Goal: Task Accomplishment & Management: Use online tool/utility

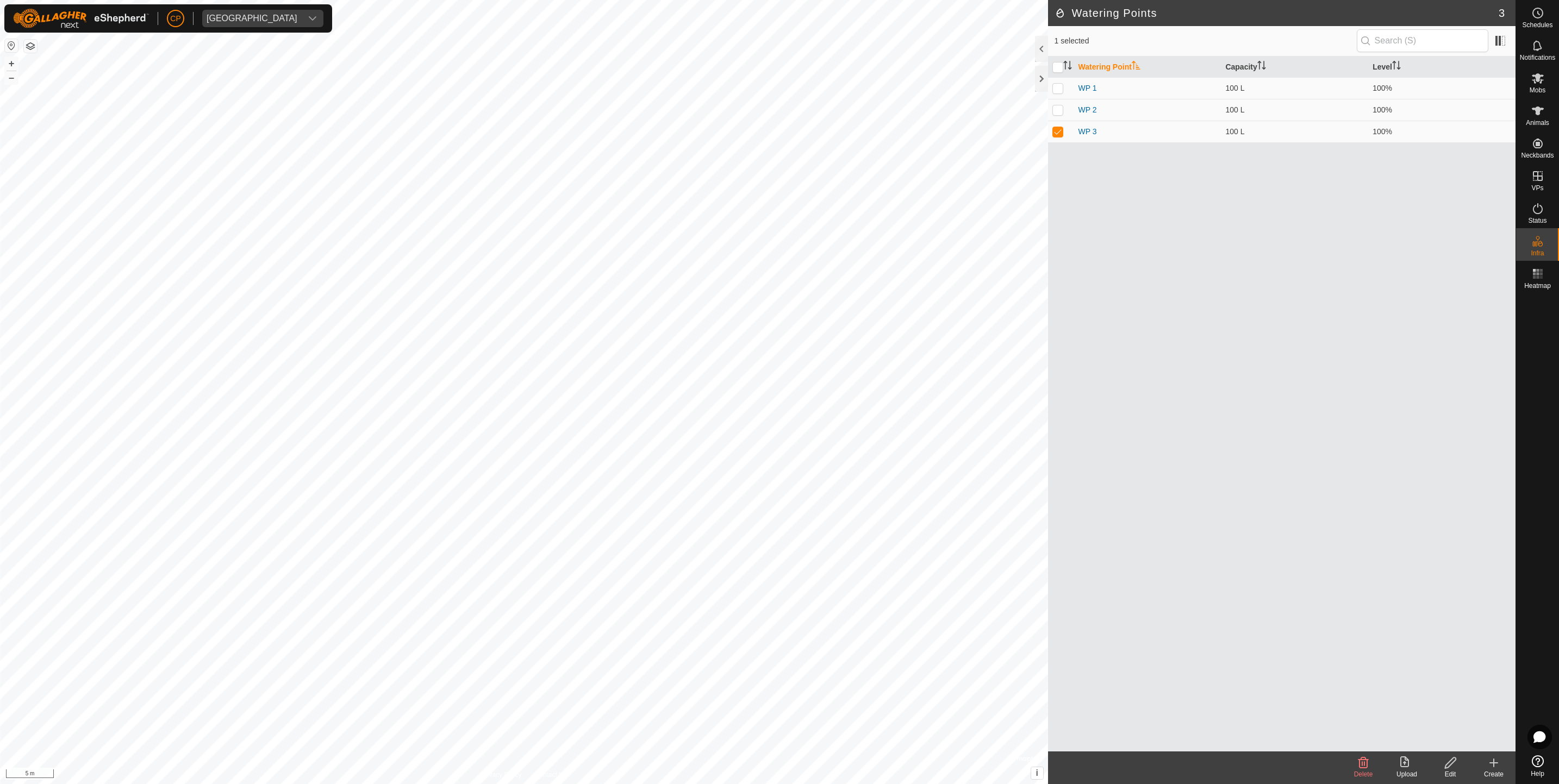
click at [1457, 768] on edit-svg-icon at bounding box center [1450, 763] width 44 height 13
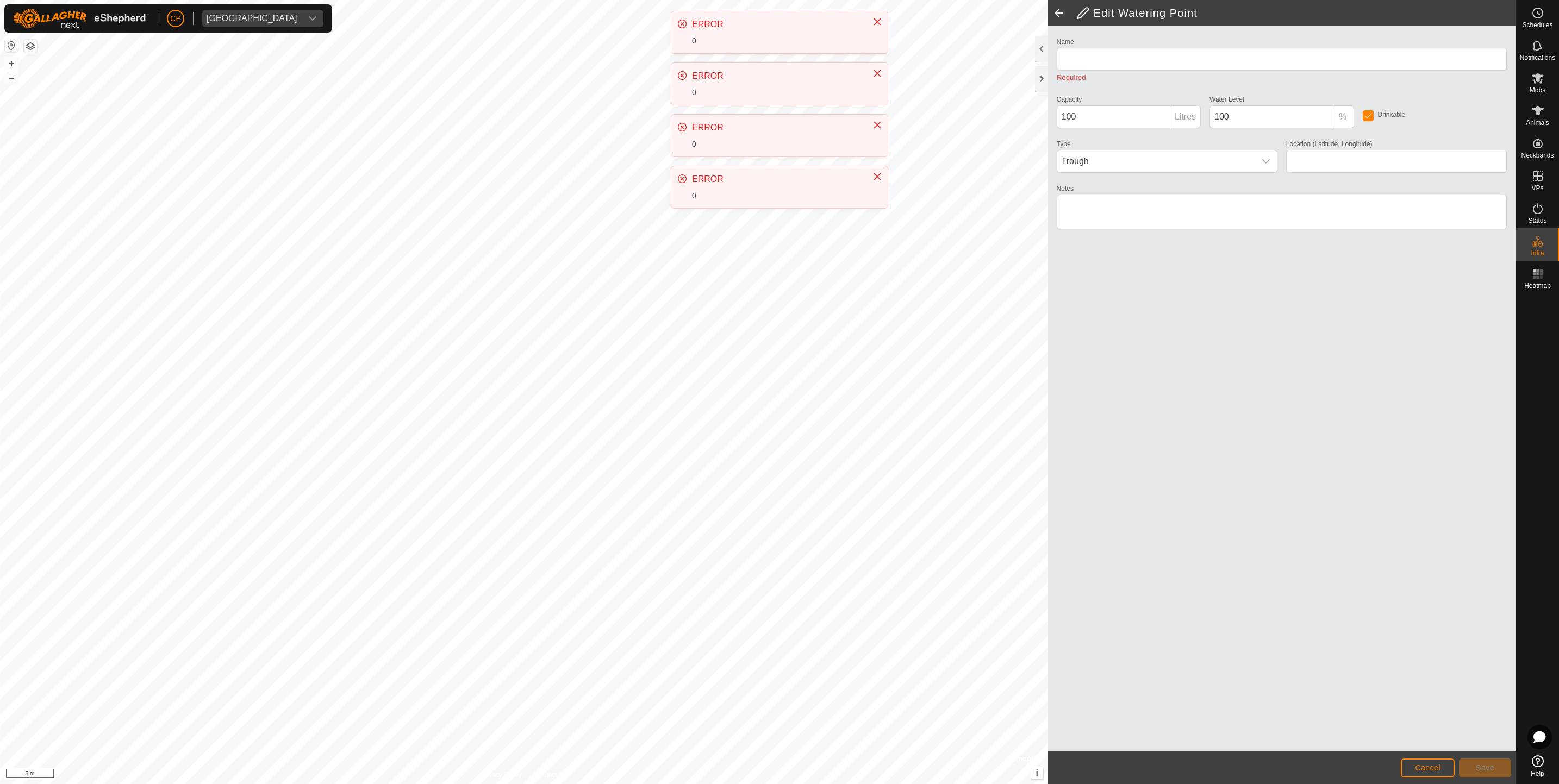
type input "WP 3"
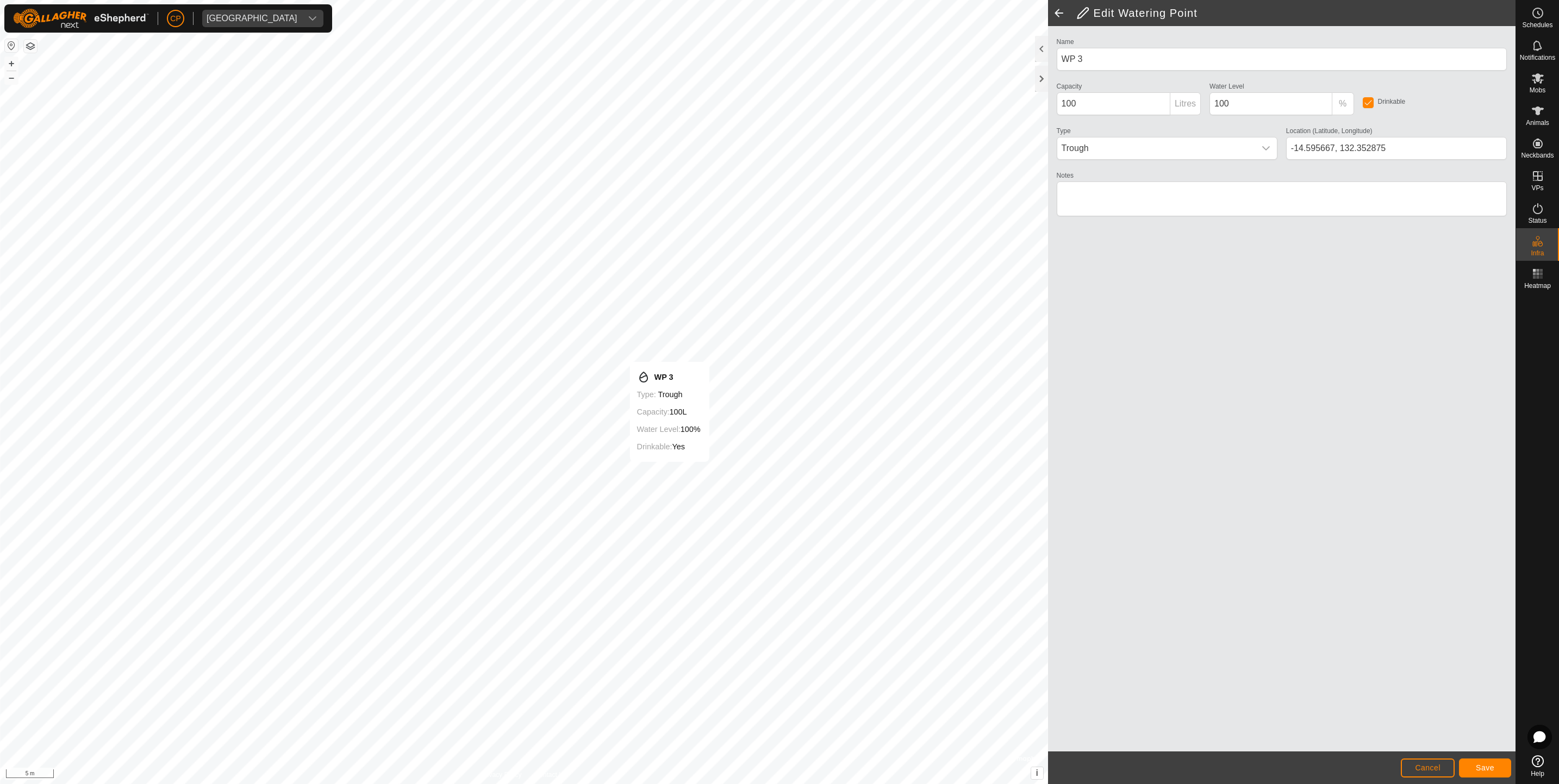
type input "-14.595572, 132.353497"
click at [1504, 762] on button "Save" at bounding box center [1485, 768] width 53 height 19
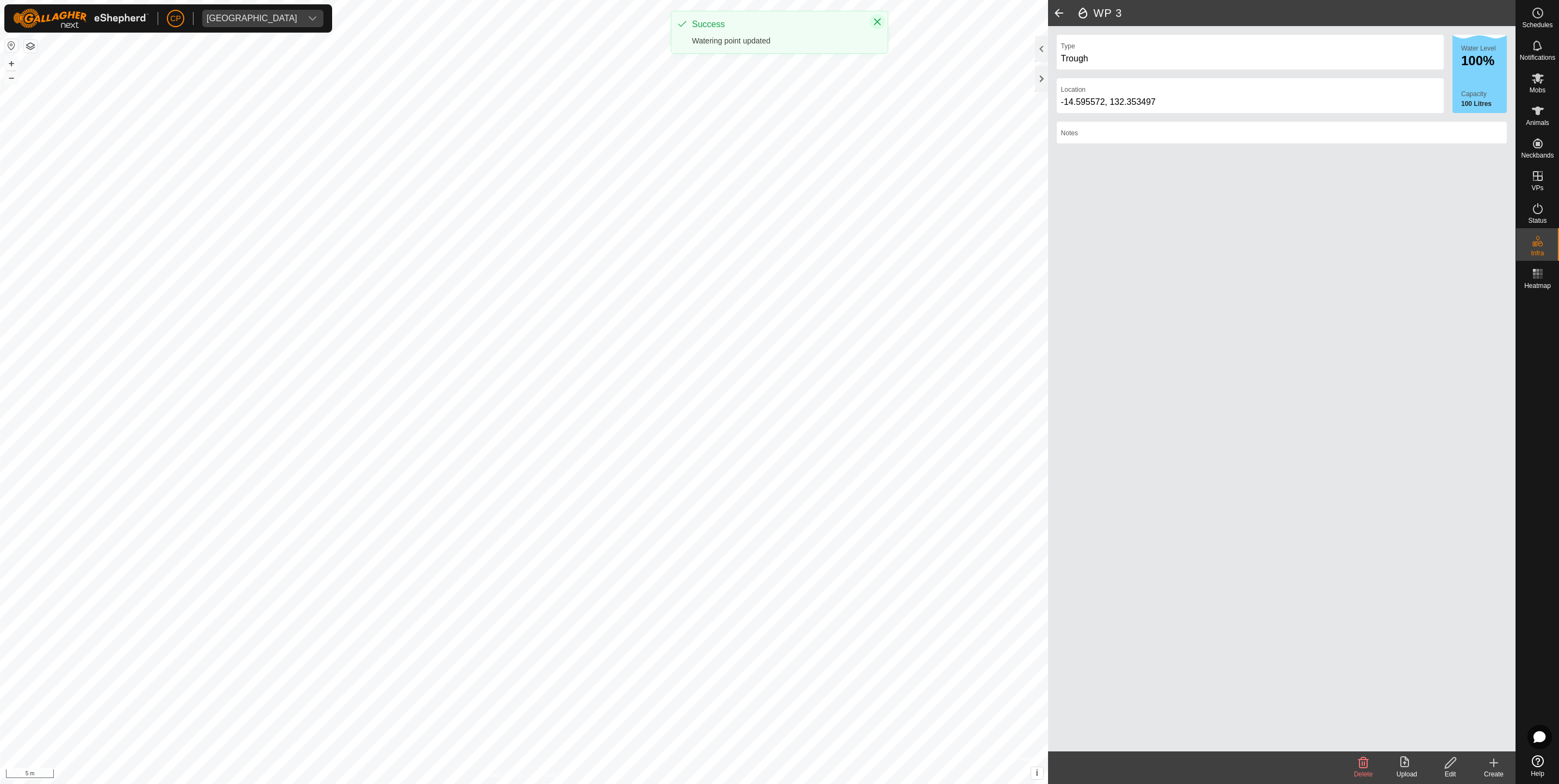
click at [878, 21] on icon "Close" at bounding box center [878, 22] width 9 height 9
click at [1553, 83] on div "Mobs" at bounding box center [1538, 81] width 43 height 33
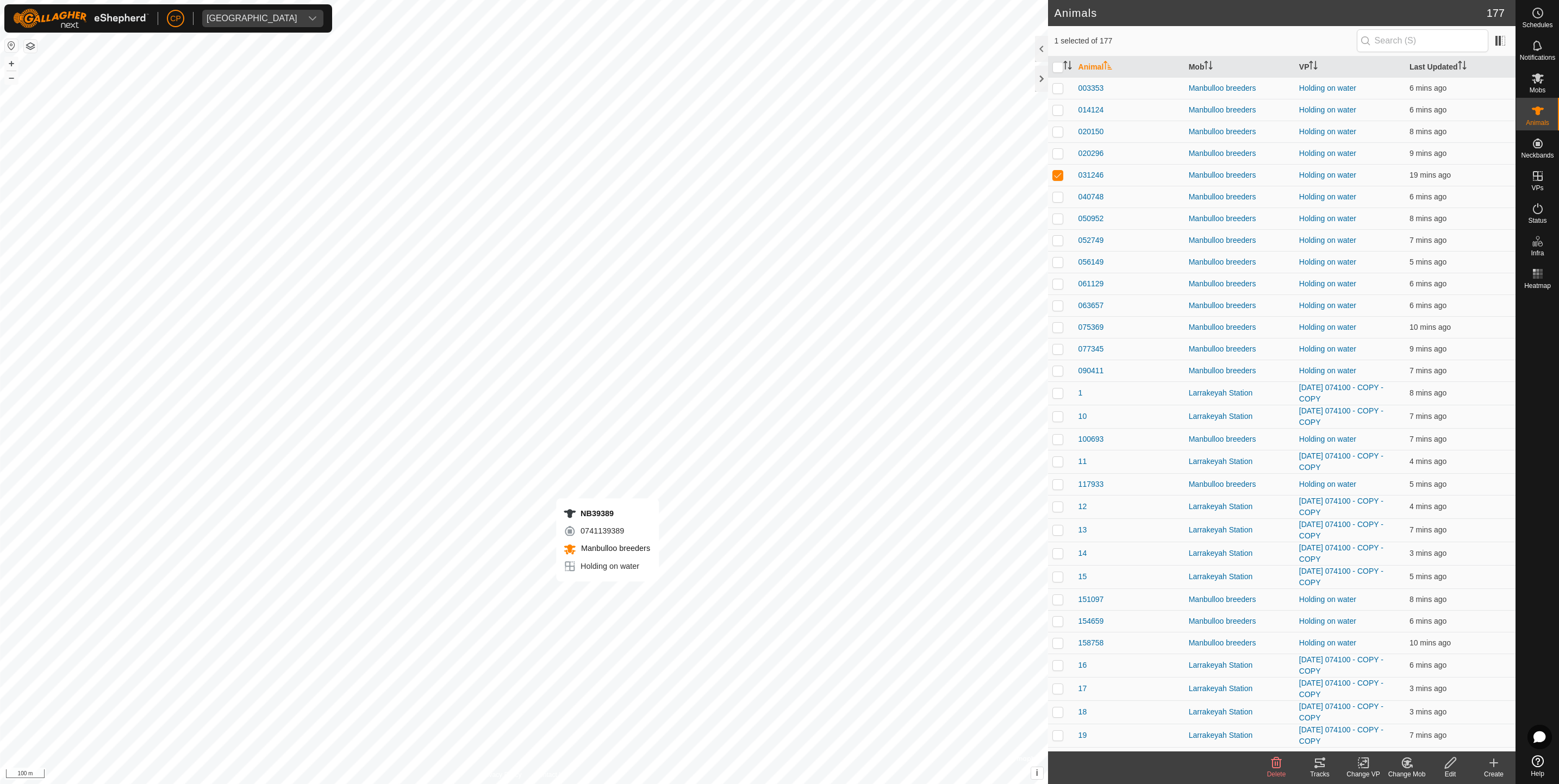
checkbox input "false"
checkbox input "true"
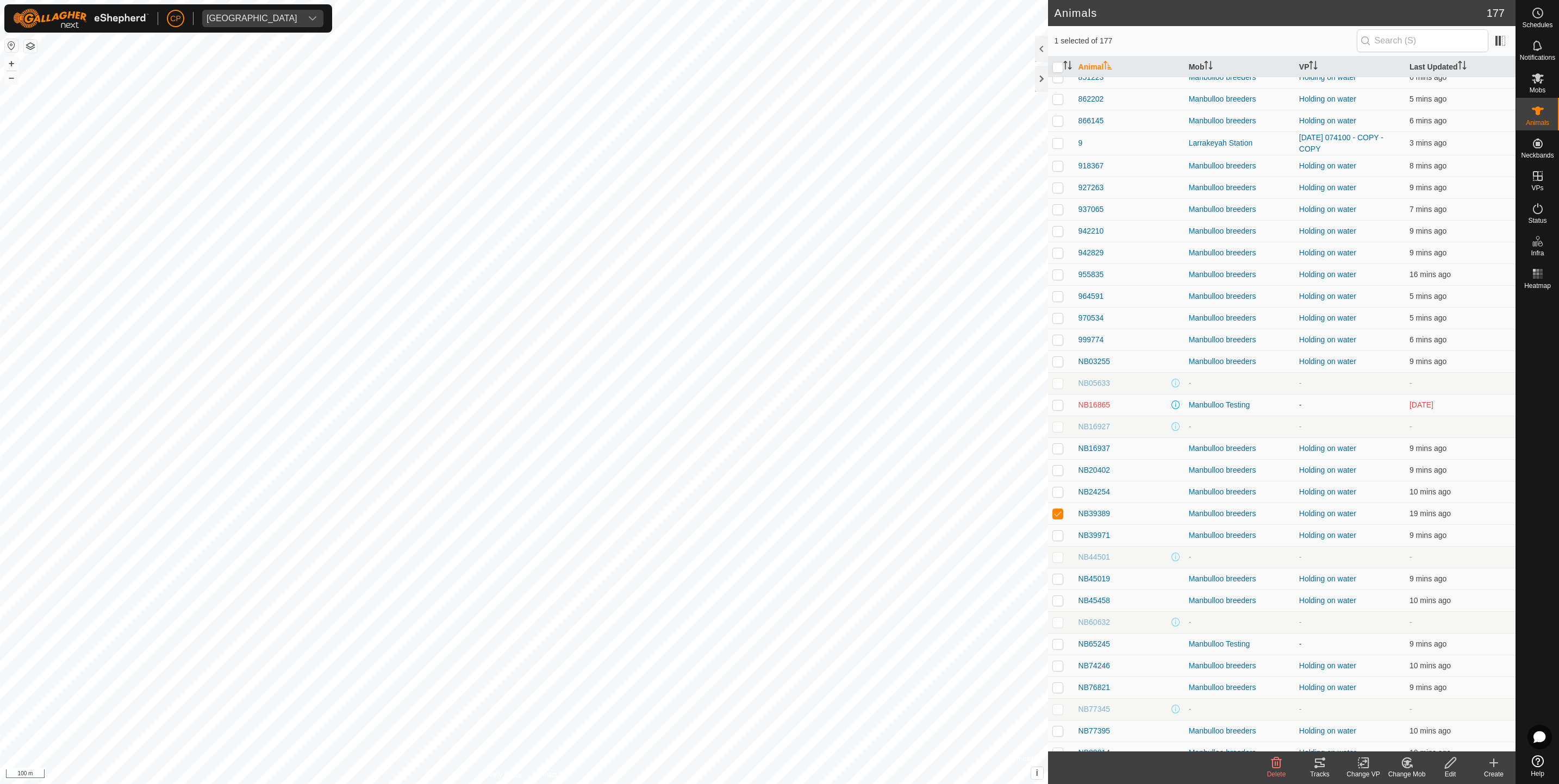
scroll to position [3305, 0]
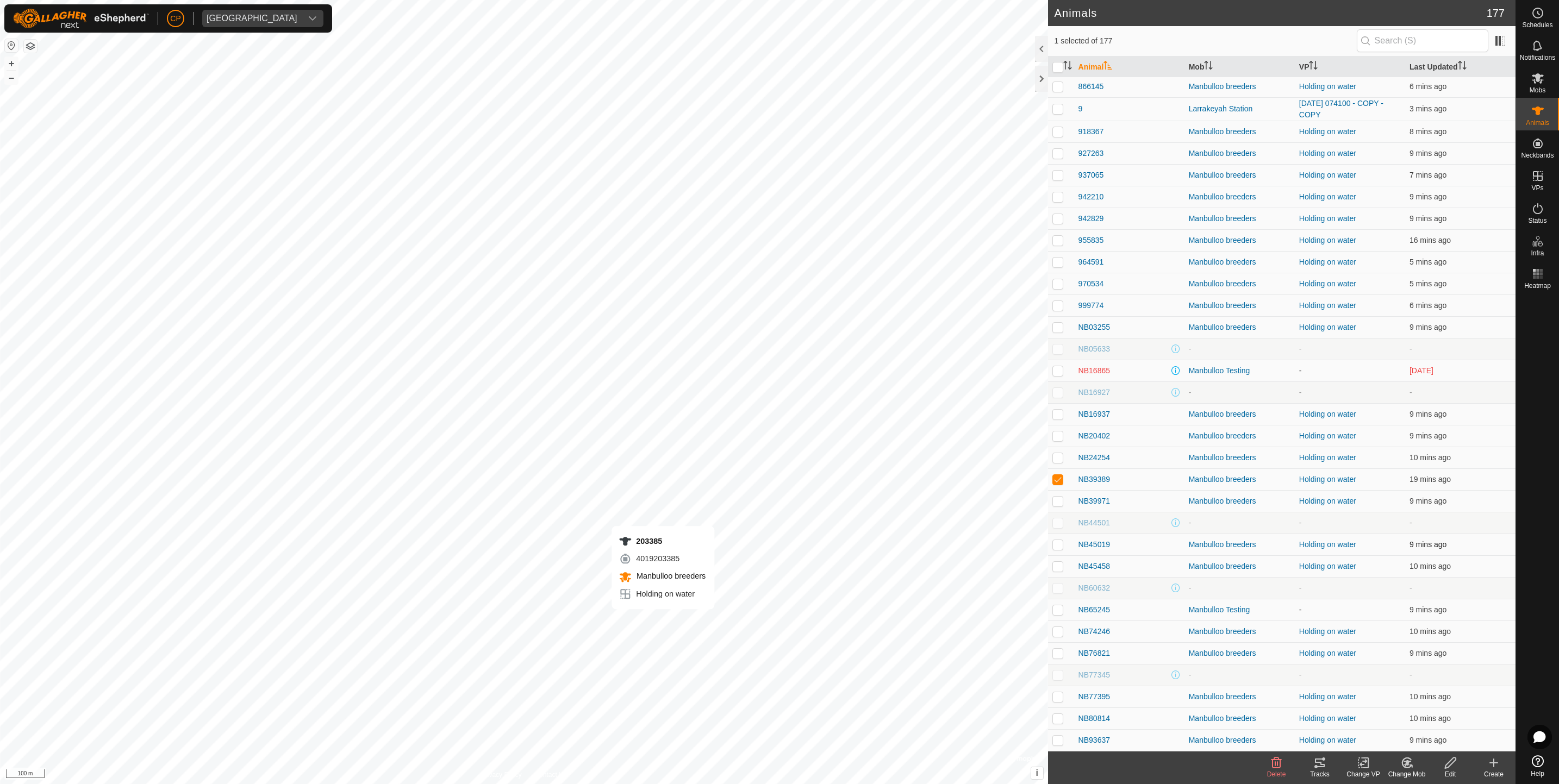
checkbox input "true"
checkbox input "false"
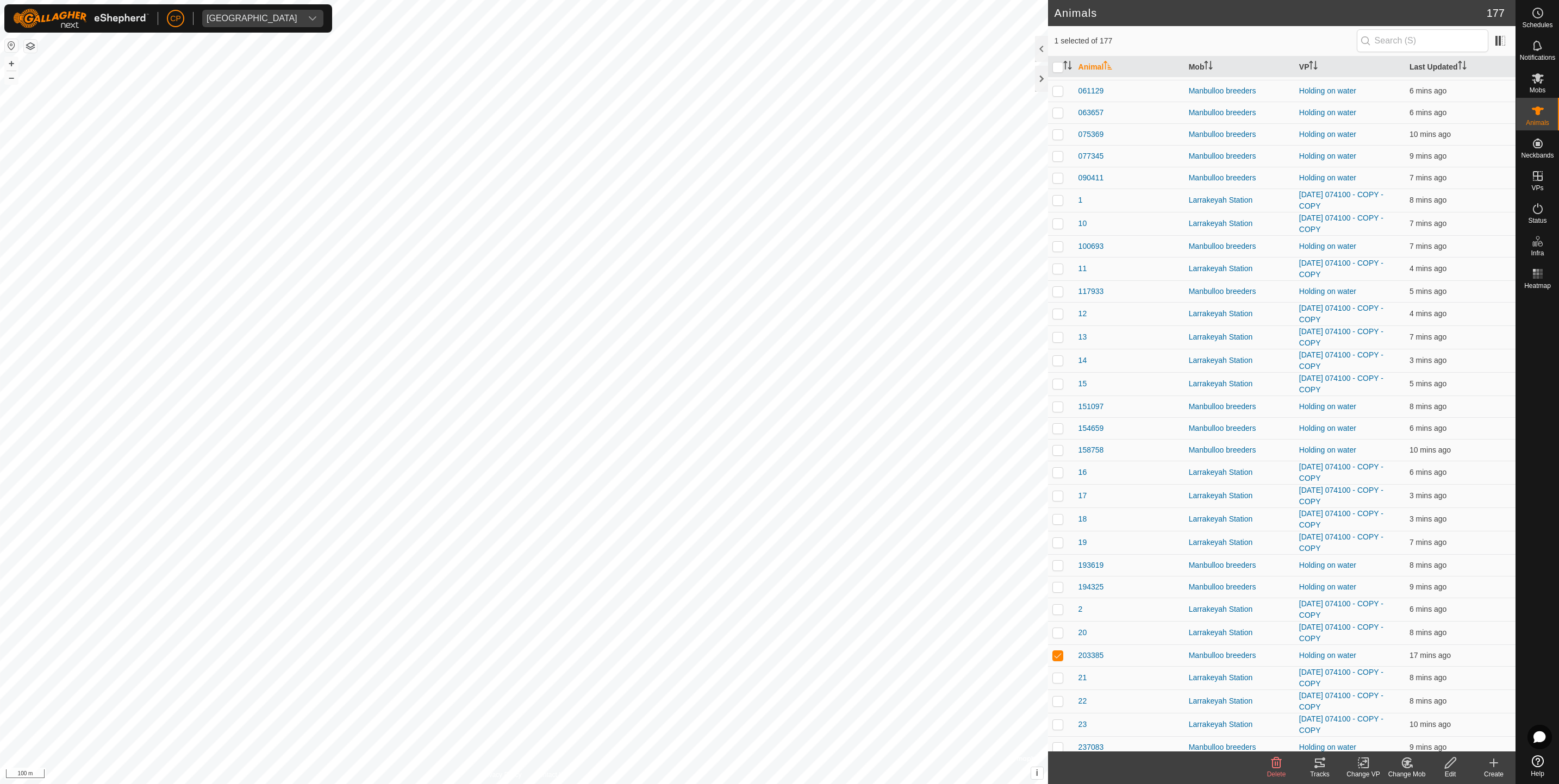
scroll to position [202, 0]
checkbox input "false"
checkbox input "true"
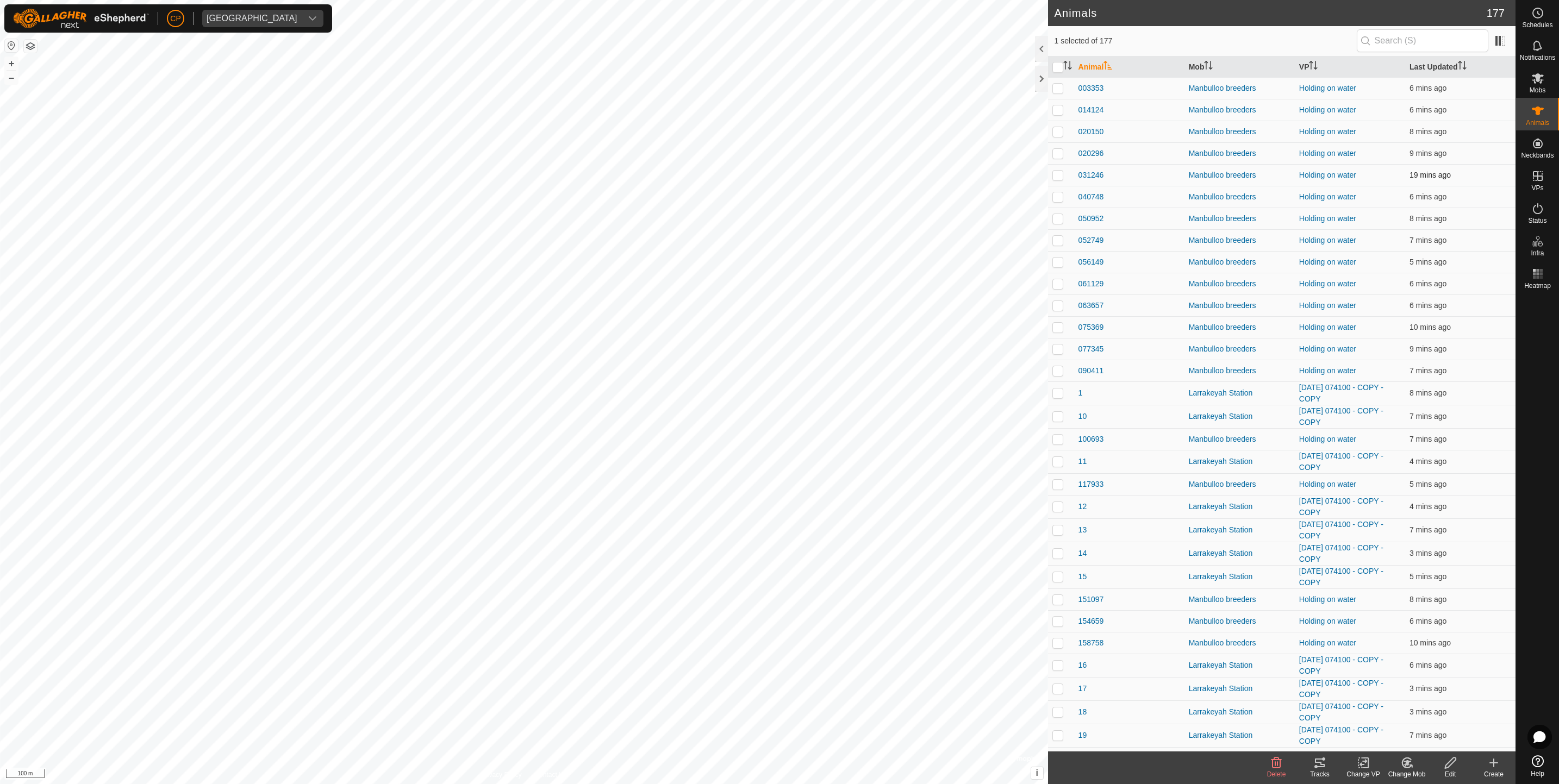
click at [1053, 178] on p-checkbox at bounding box center [1058, 175] width 11 height 9
checkbox input "true"
click at [1055, 197] on p-checkbox at bounding box center [1058, 197] width 11 height 9
checkbox input "true"
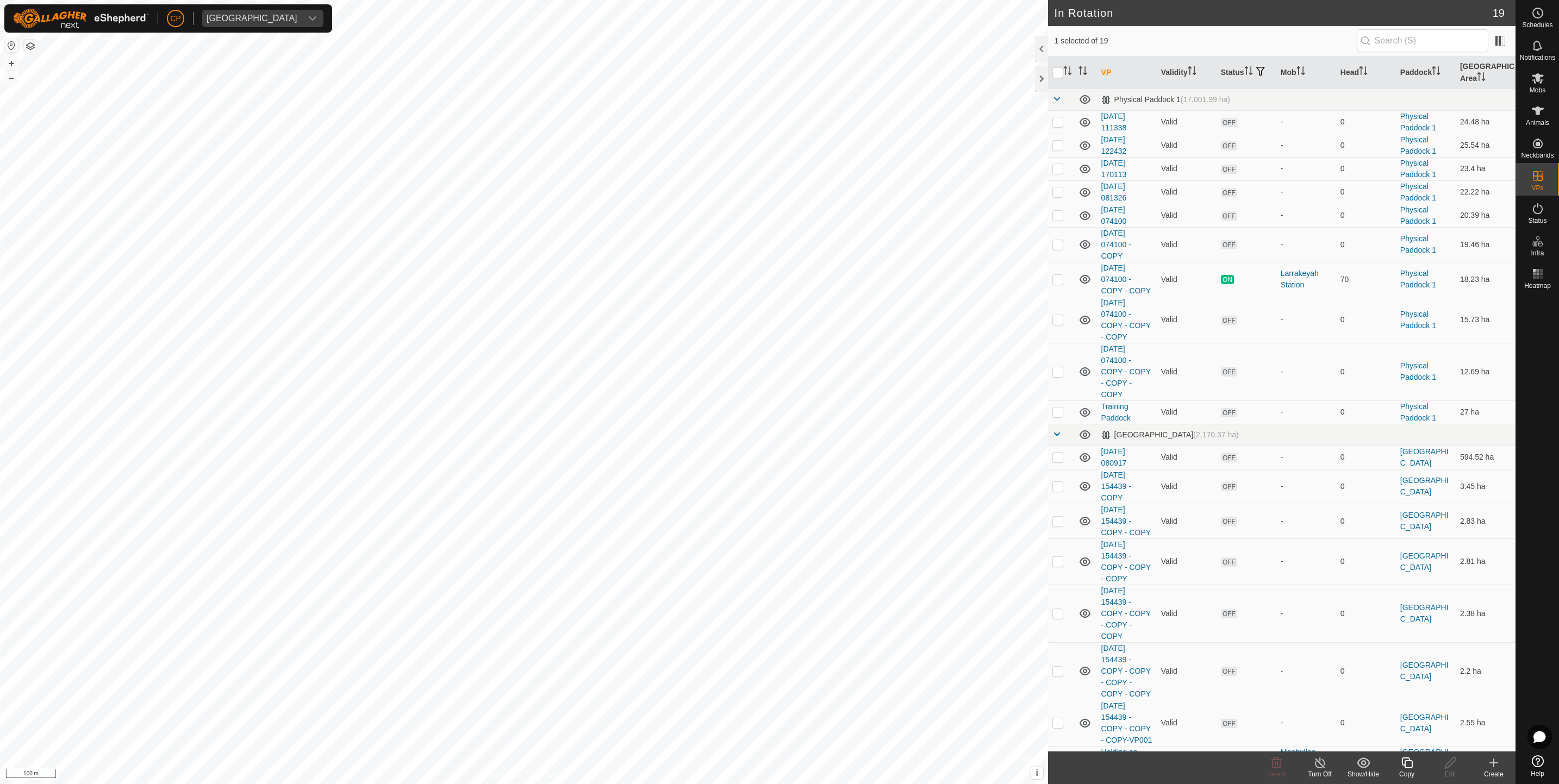
click at [1398, 771] on div "Copy" at bounding box center [1407, 774] width 44 height 10
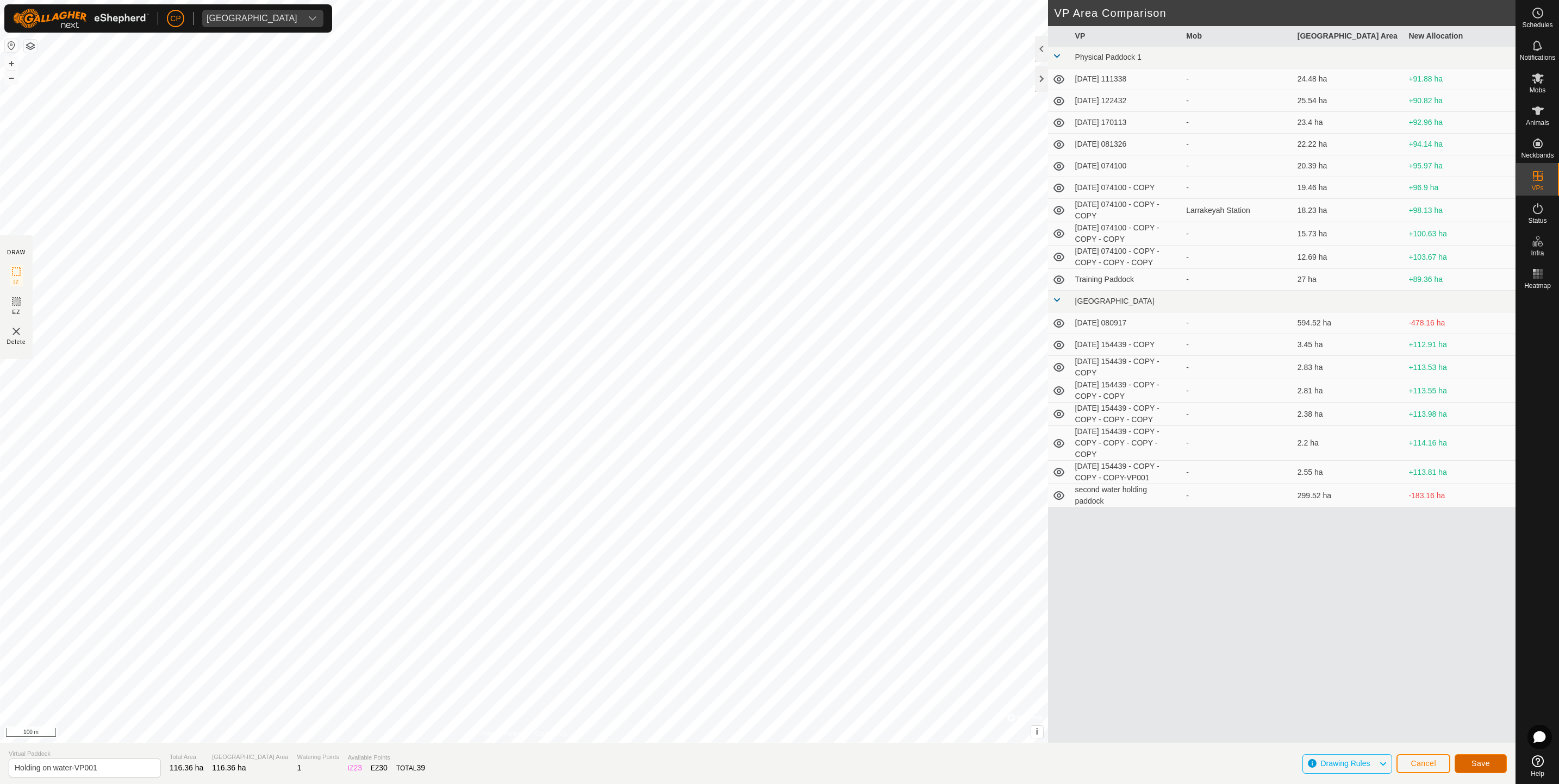
click at [1469, 759] on button "Save" at bounding box center [1481, 764] width 53 height 19
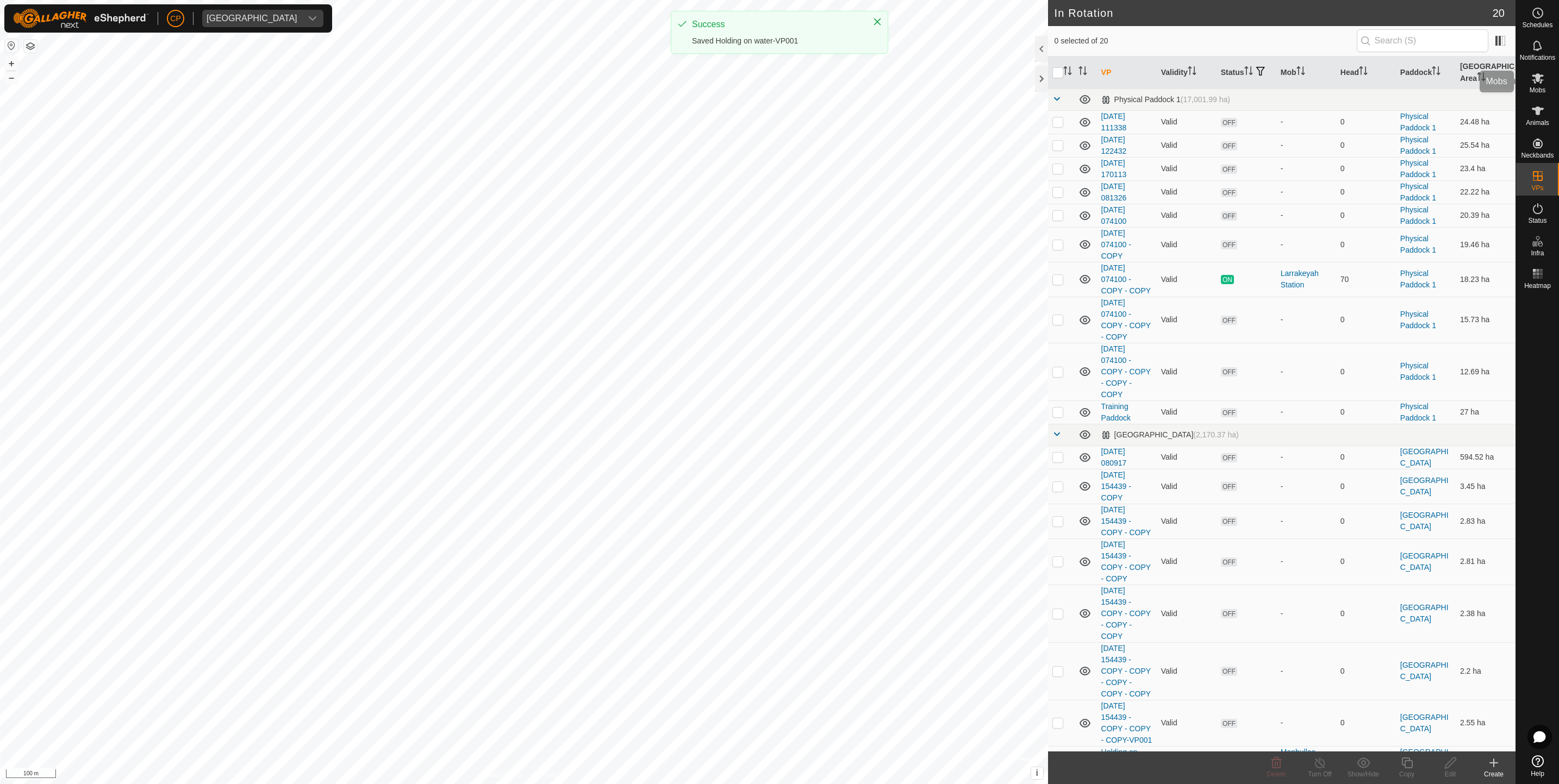
click at [1540, 85] on es-mob-svg-icon at bounding box center [1538, 78] width 19 height 18
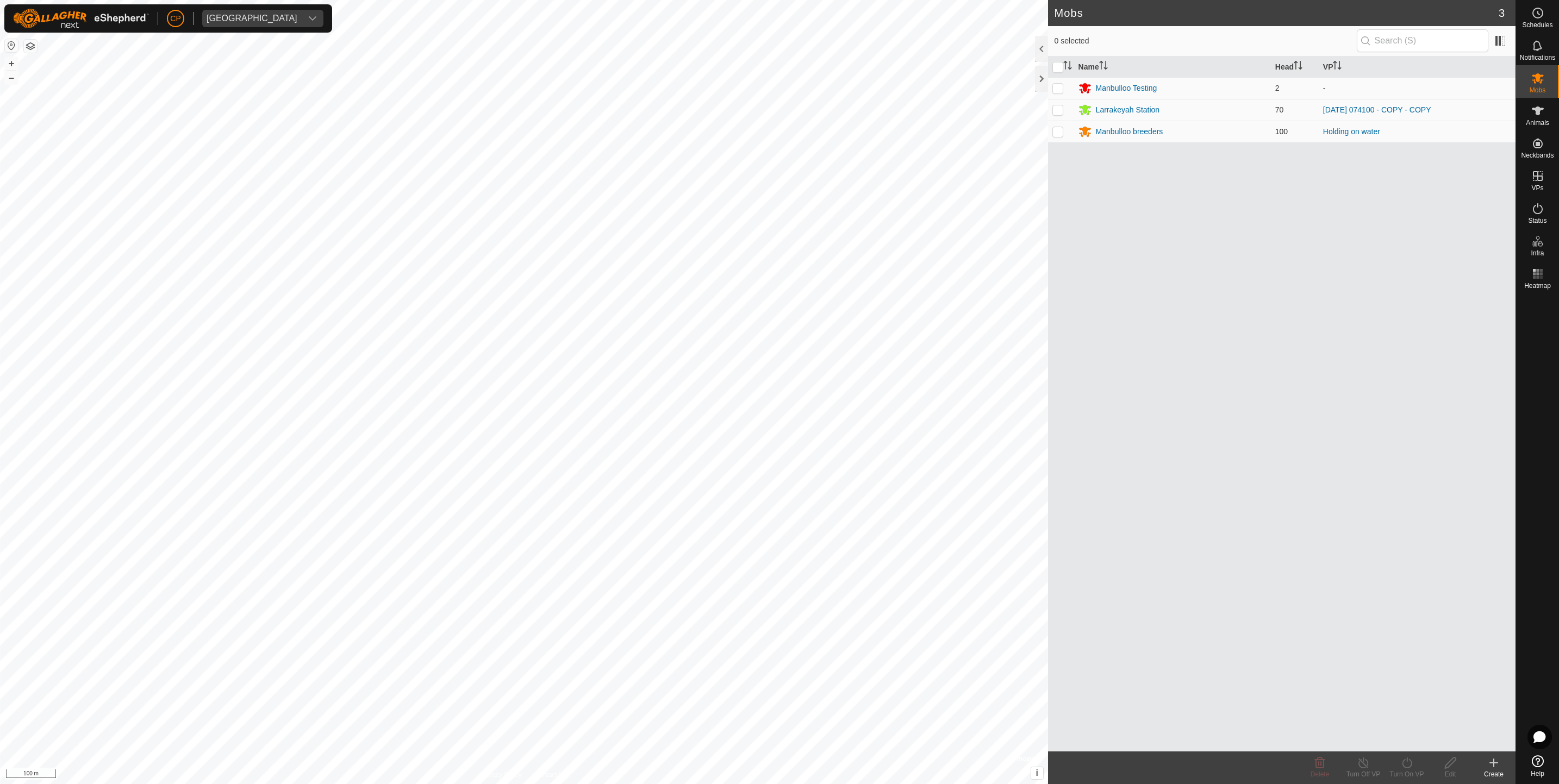
click at [1059, 132] on p-checkbox at bounding box center [1058, 132] width 11 height 9
checkbox input "true"
click at [1401, 771] on div "Turn On VP" at bounding box center [1407, 774] width 44 height 10
click at [1401, 731] on link "Now" at bounding box center [1439, 738] width 107 height 21
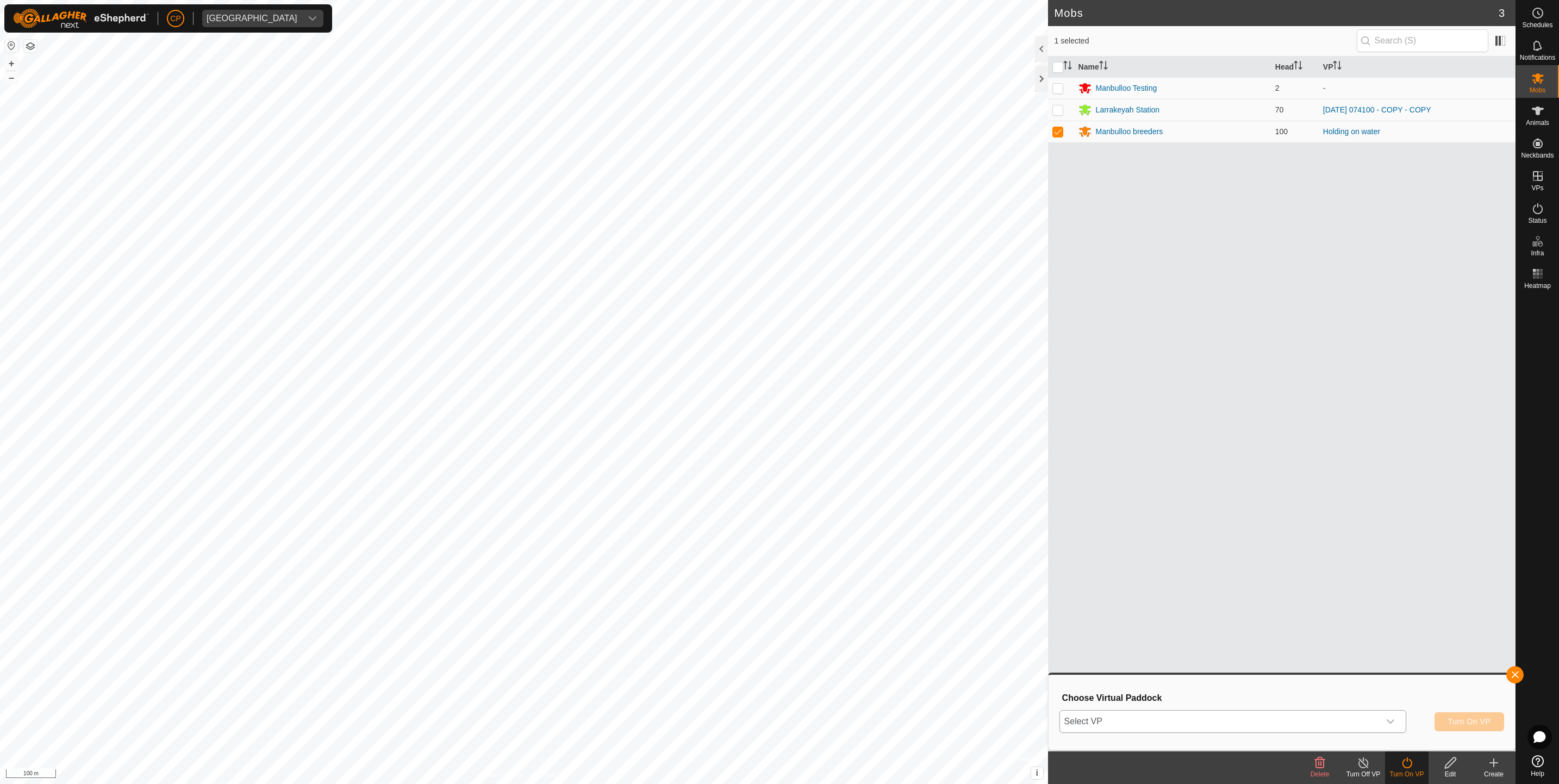
click at [1310, 723] on span "Select VP" at bounding box center [1220, 721] width 320 height 21
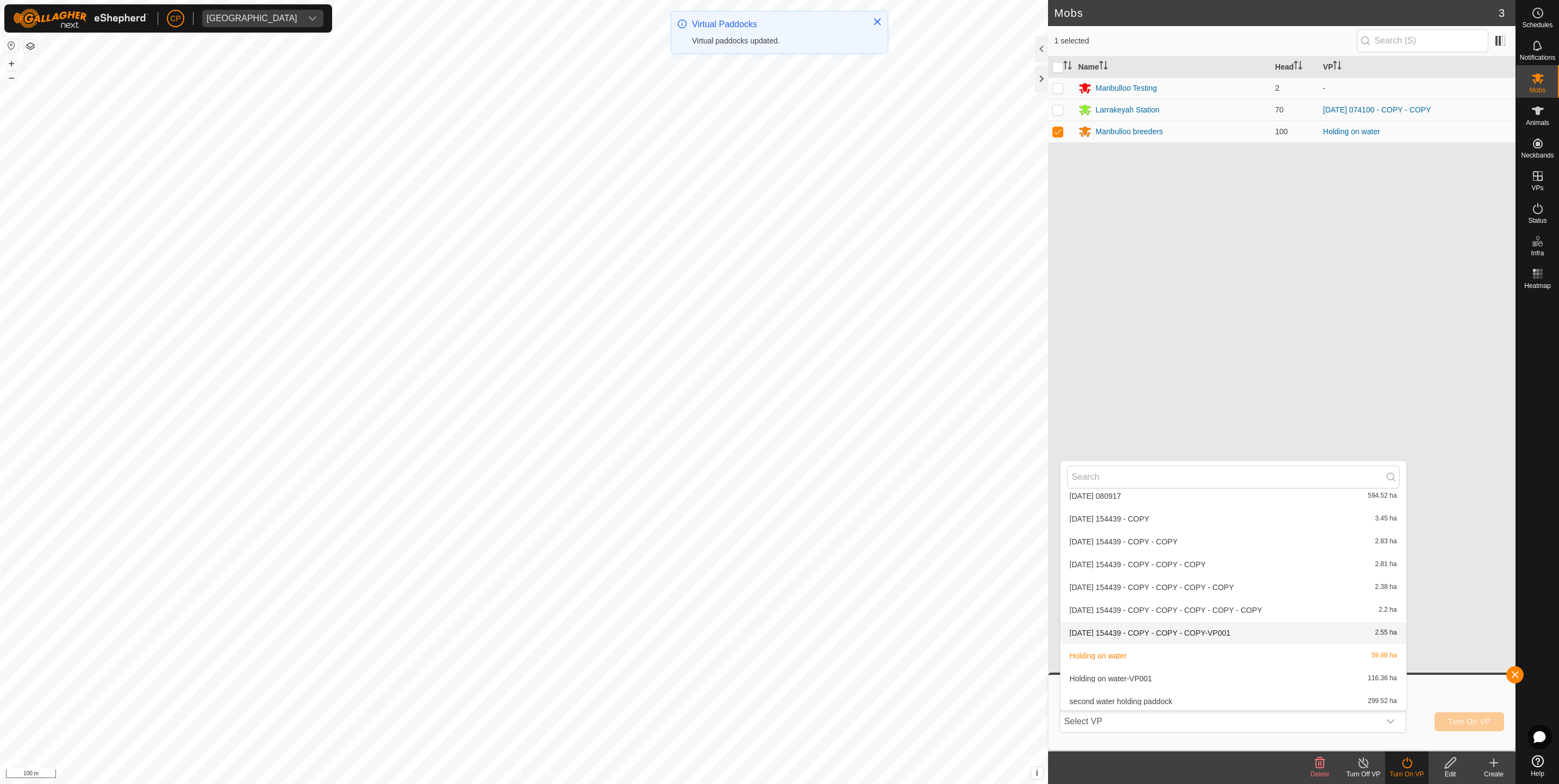
scroll to position [287, 0]
click at [1139, 683] on li "Holding on water-VP001 116.36 ha" at bounding box center [1233, 677] width 346 height 21
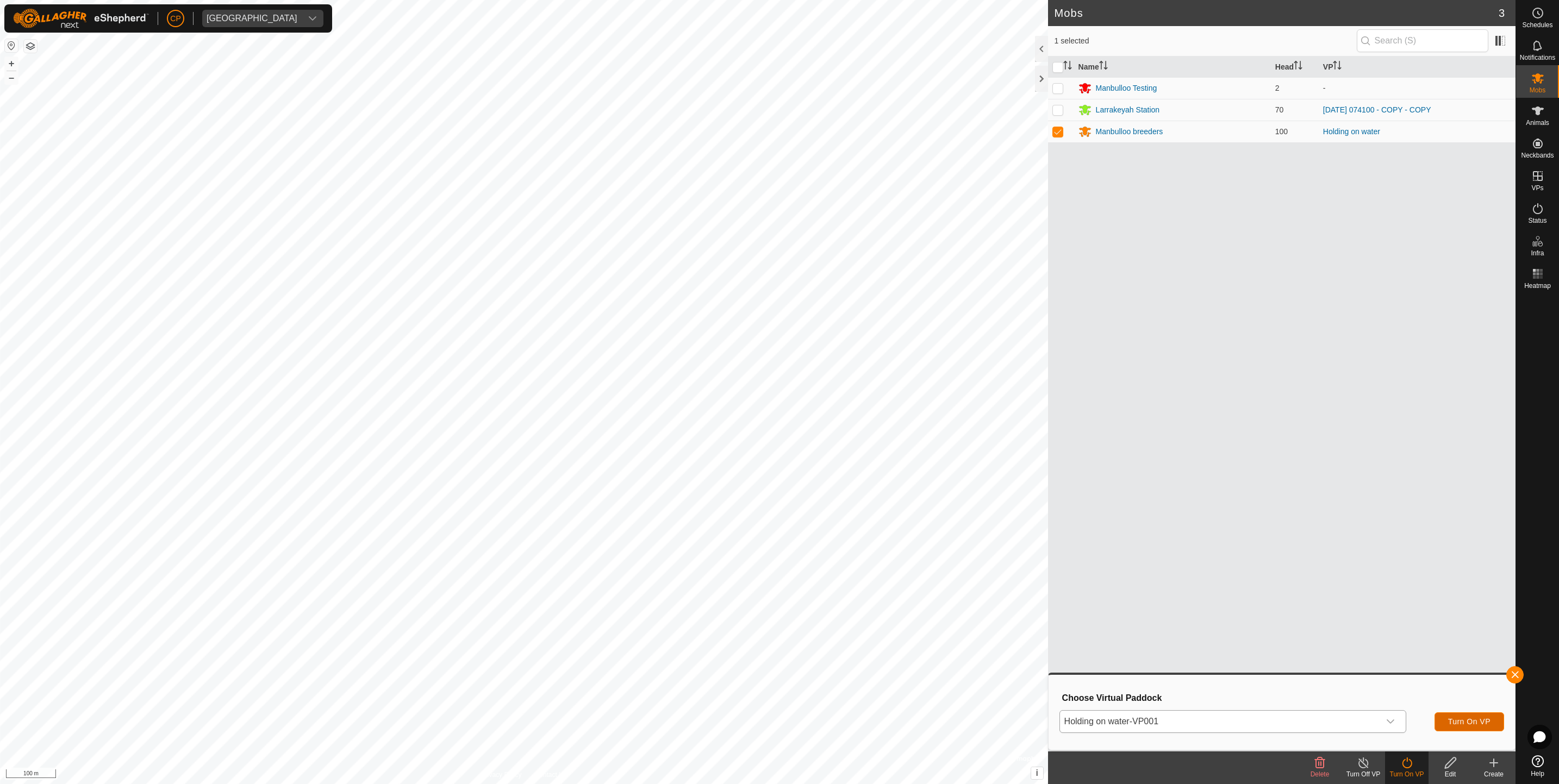
click at [1467, 728] on button "Turn On VP" at bounding box center [1469, 722] width 70 height 19
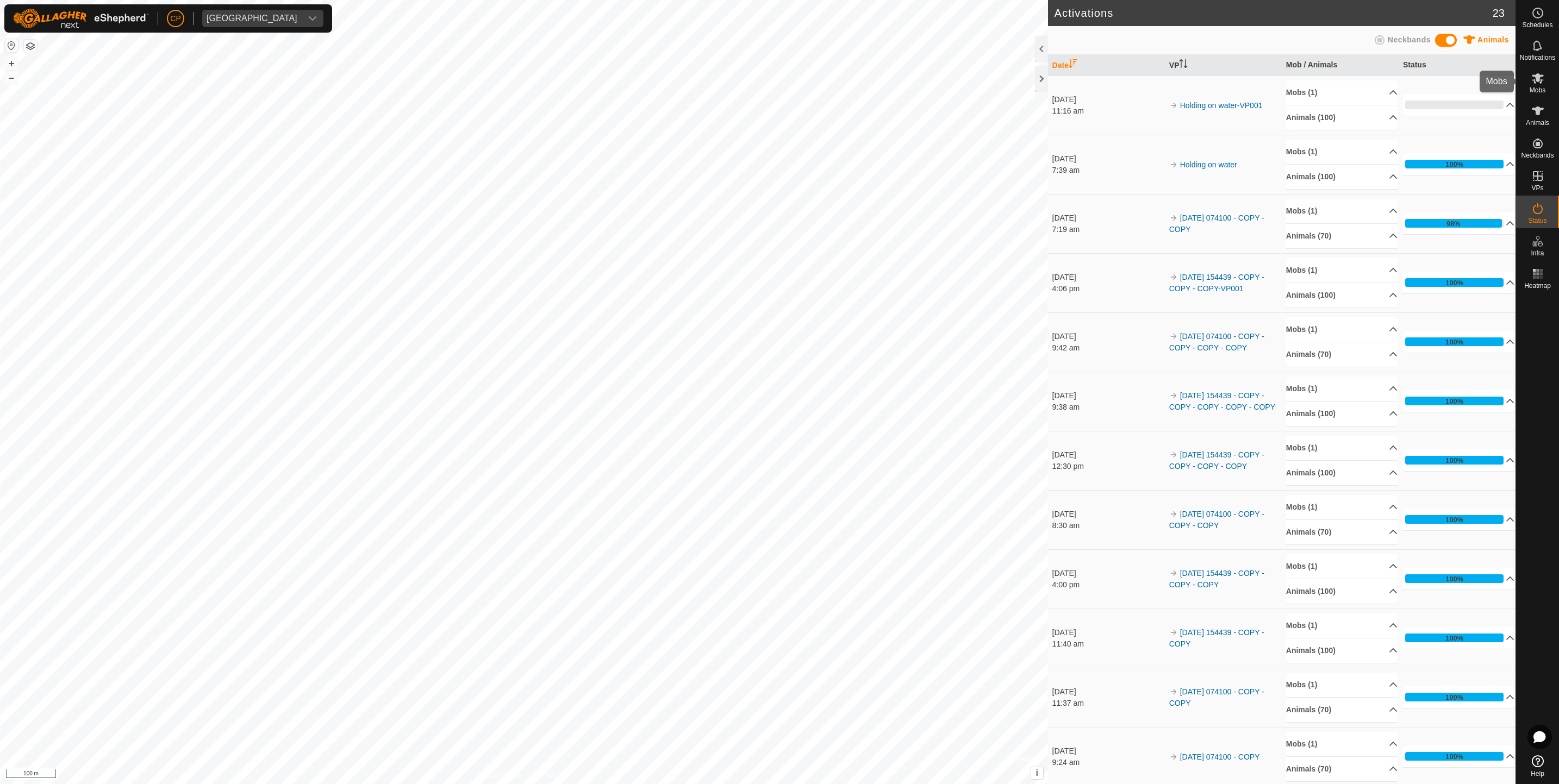
click at [1538, 87] on span "Mobs" at bounding box center [1538, 90] width 16 height 7
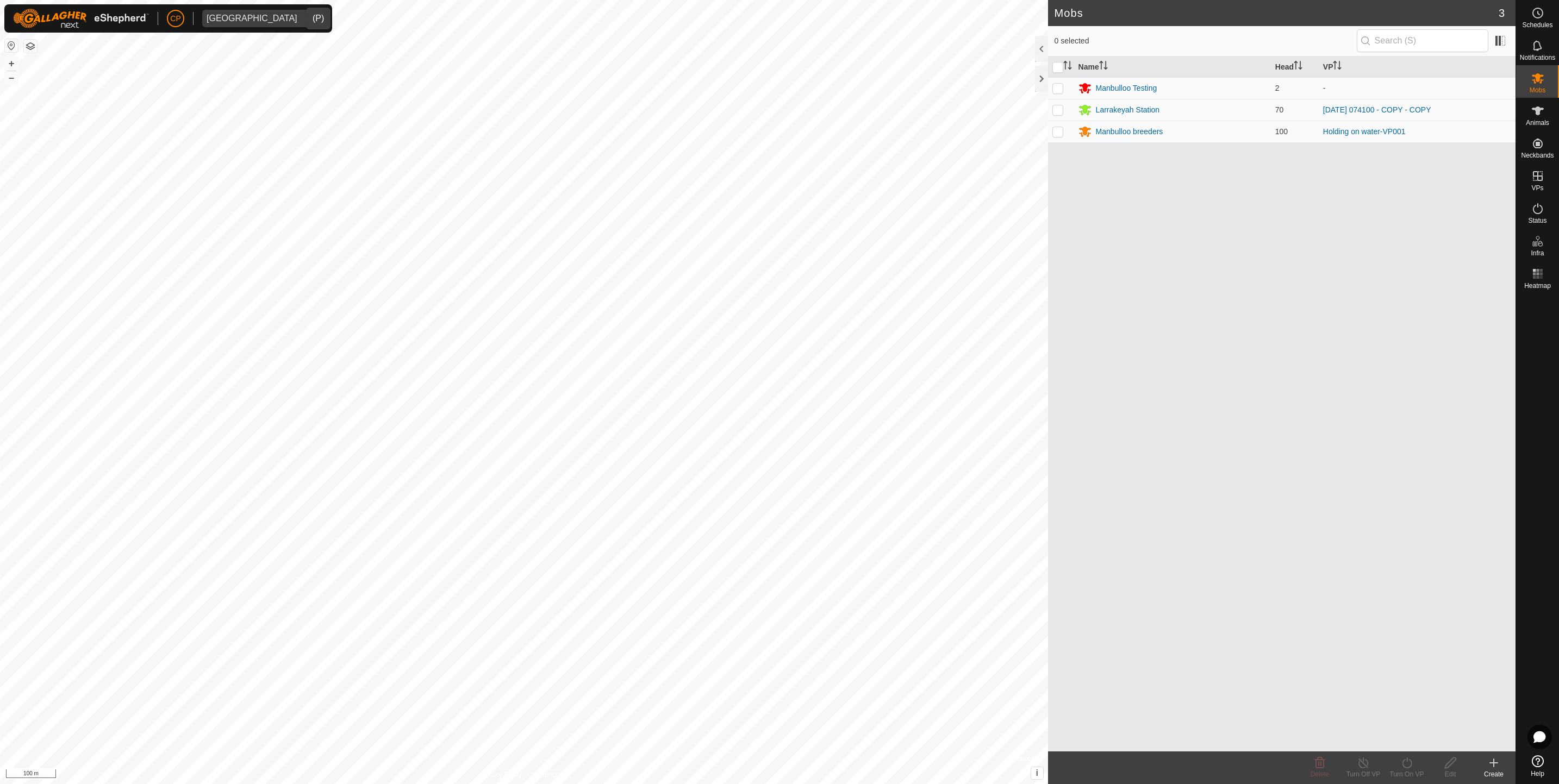
click at [265, 16] on div "[GEOGRAPHIC_DATA]" at bounding box center [252, 18] width 91 height 9
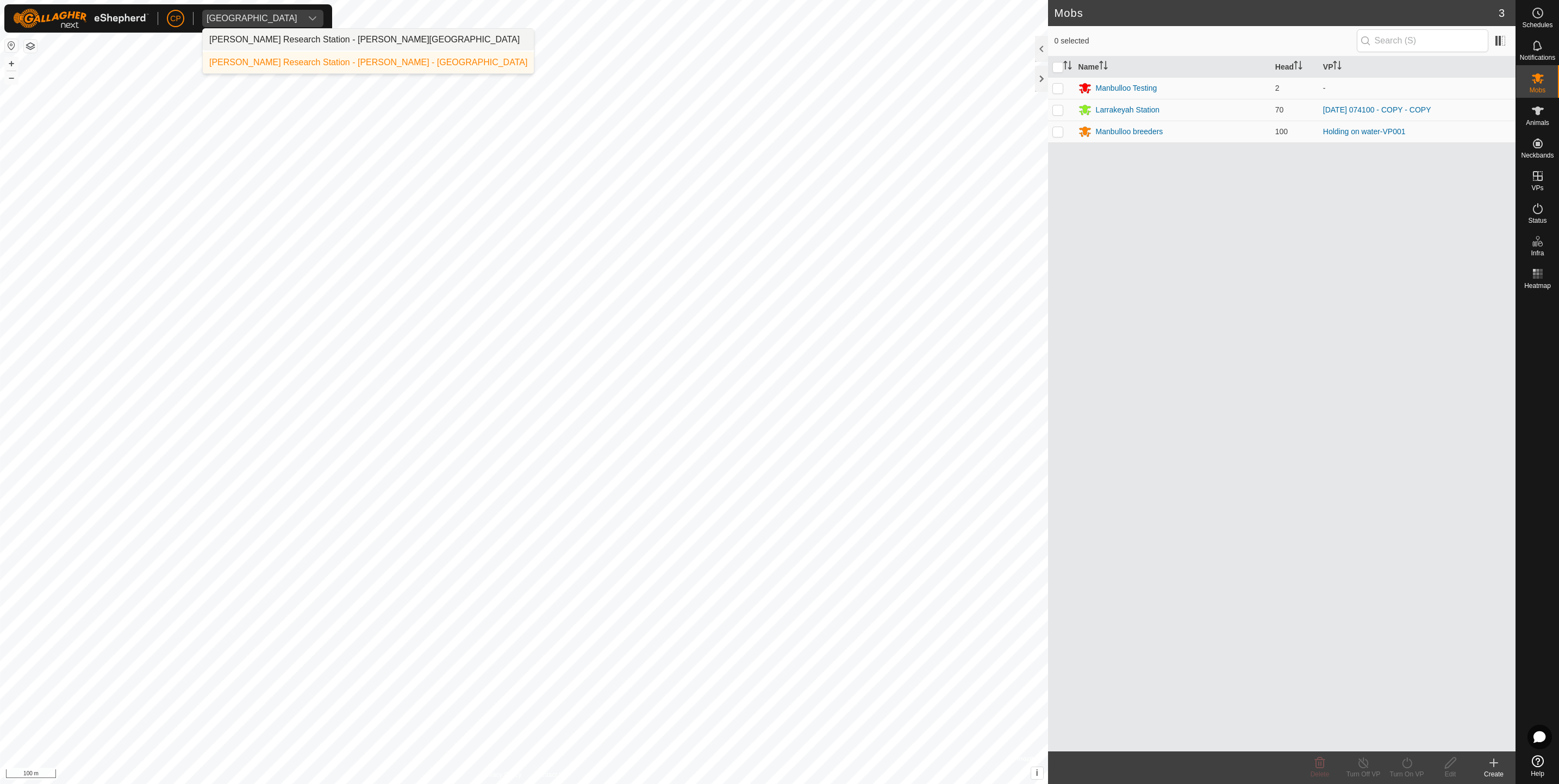
click at [263, 41] on li "Katherine Research Station - Christie Pearson - Kidman Springs" at bounding box center [368, 39] width 331 height 21
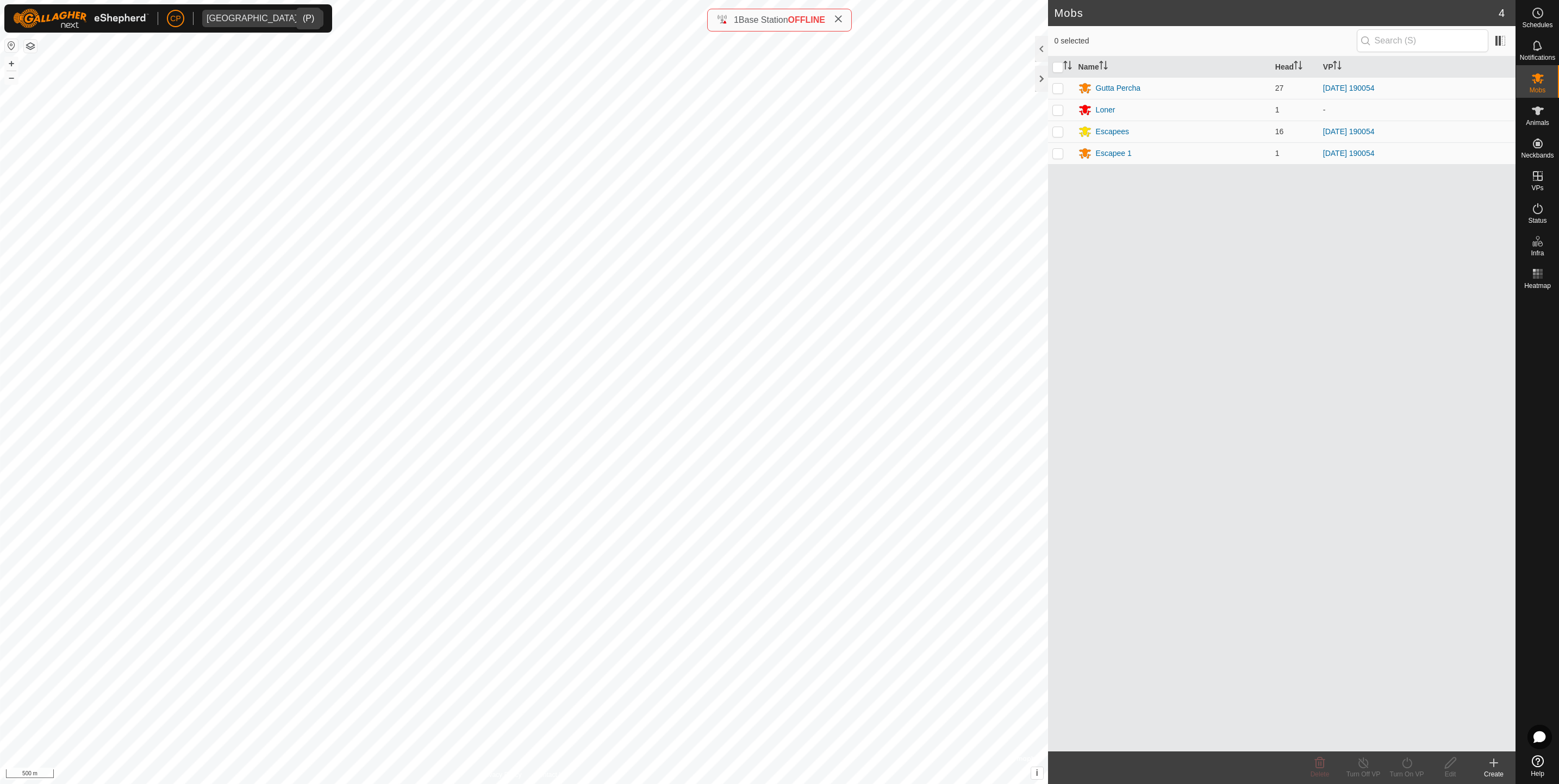
click at [302, 16] on div "dropdown trigger" at bounding box center [312, 18] width 21 height 18
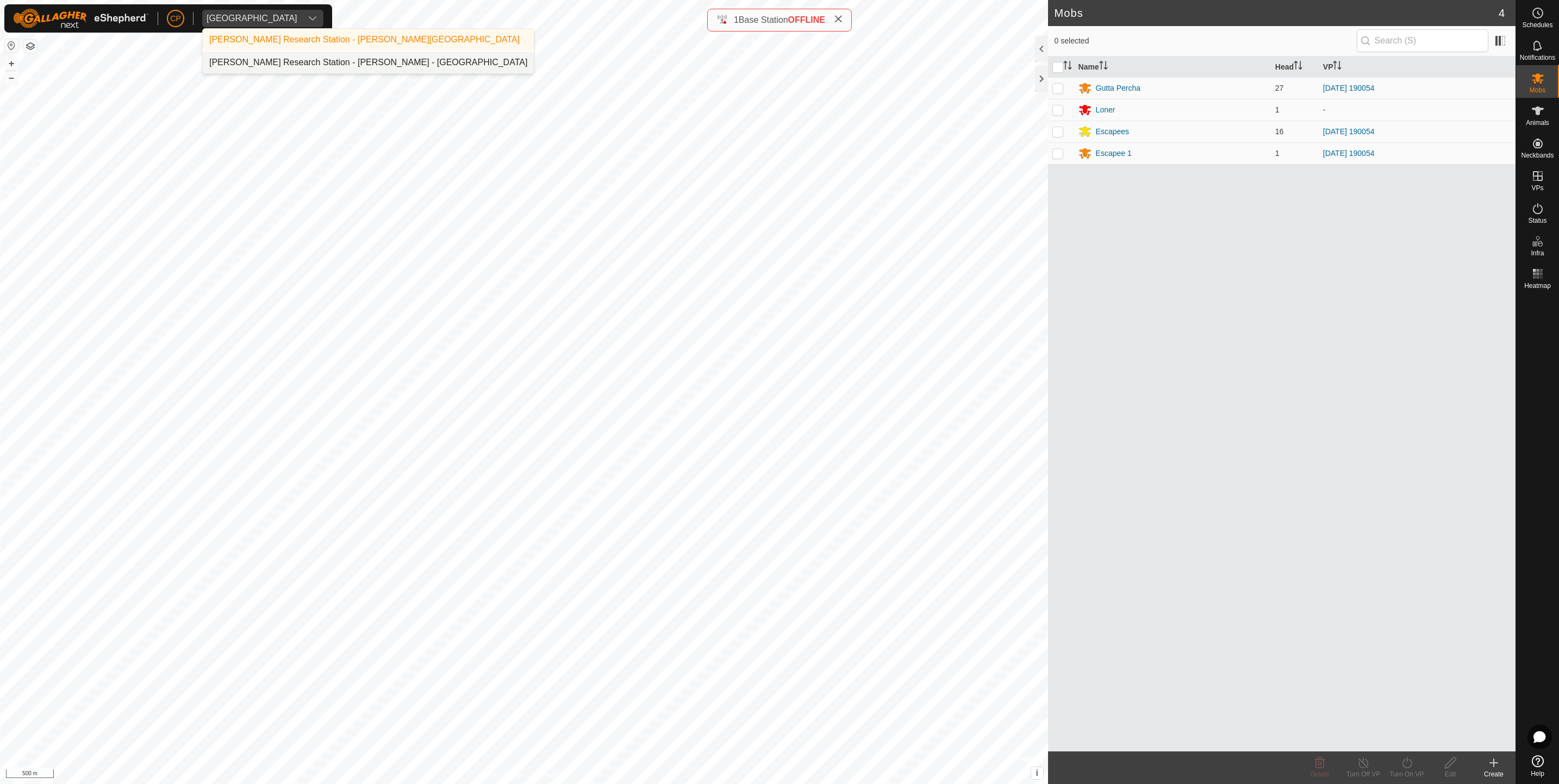
click at [292, 56] on div "Katherine Research Station - Christie Pearson - Manbulloo Station" at bounding box center [368, 63] width 318 height 13
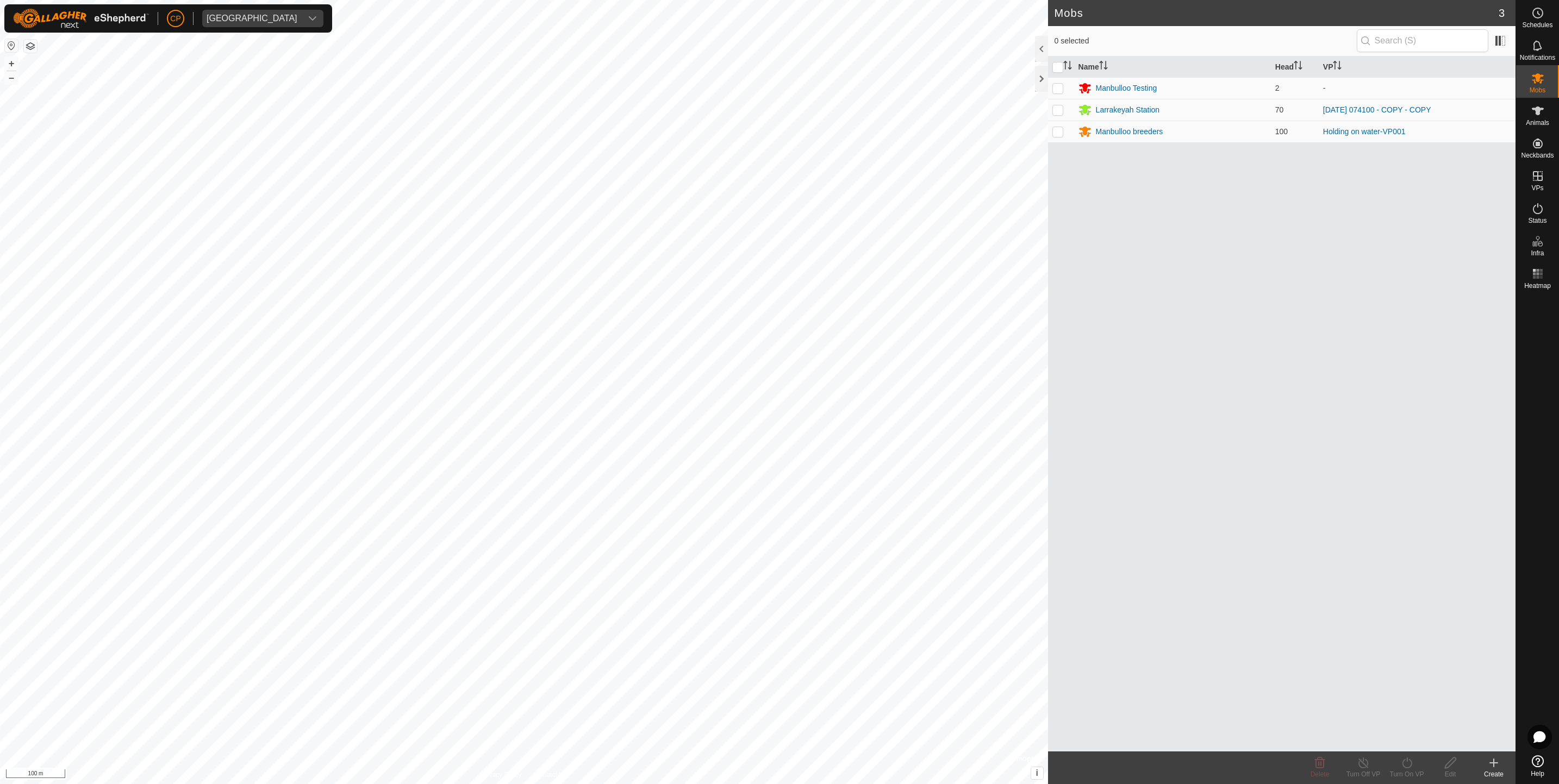
click at [1101, 277] on div "Mobs 3 0 selected Name Head VP Manbulloo Testing 2 - Larrakeyah Station 70 2025…" at bounding box center [758, 392] width 1516 height 784
click at [1542, 123] on span "Animals" at bounding box center [1538, 123] width 24 height 7
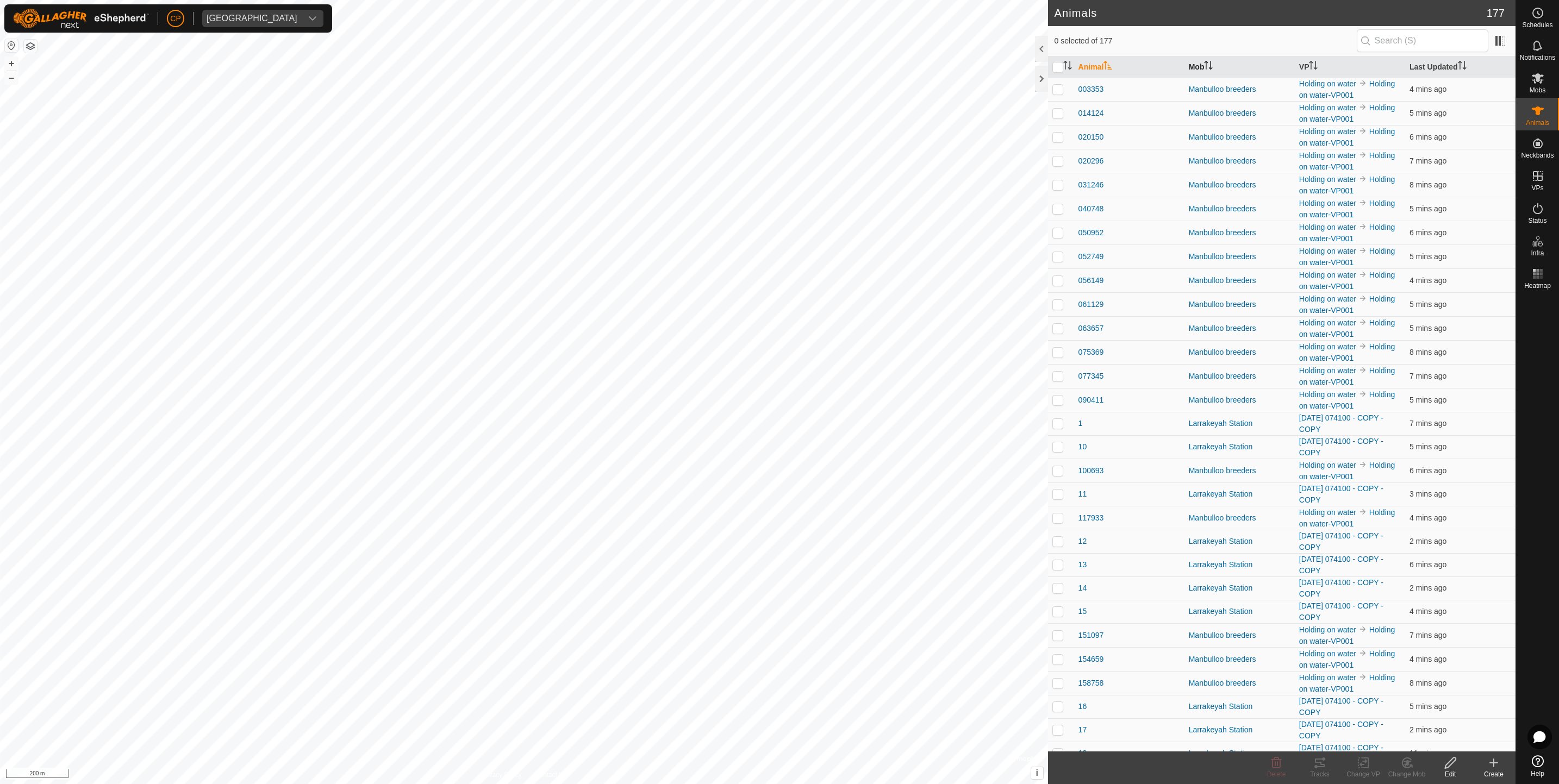
click at [1202, 66] on th "Mob" at bounding box center [1239, 67] width 110 height 21
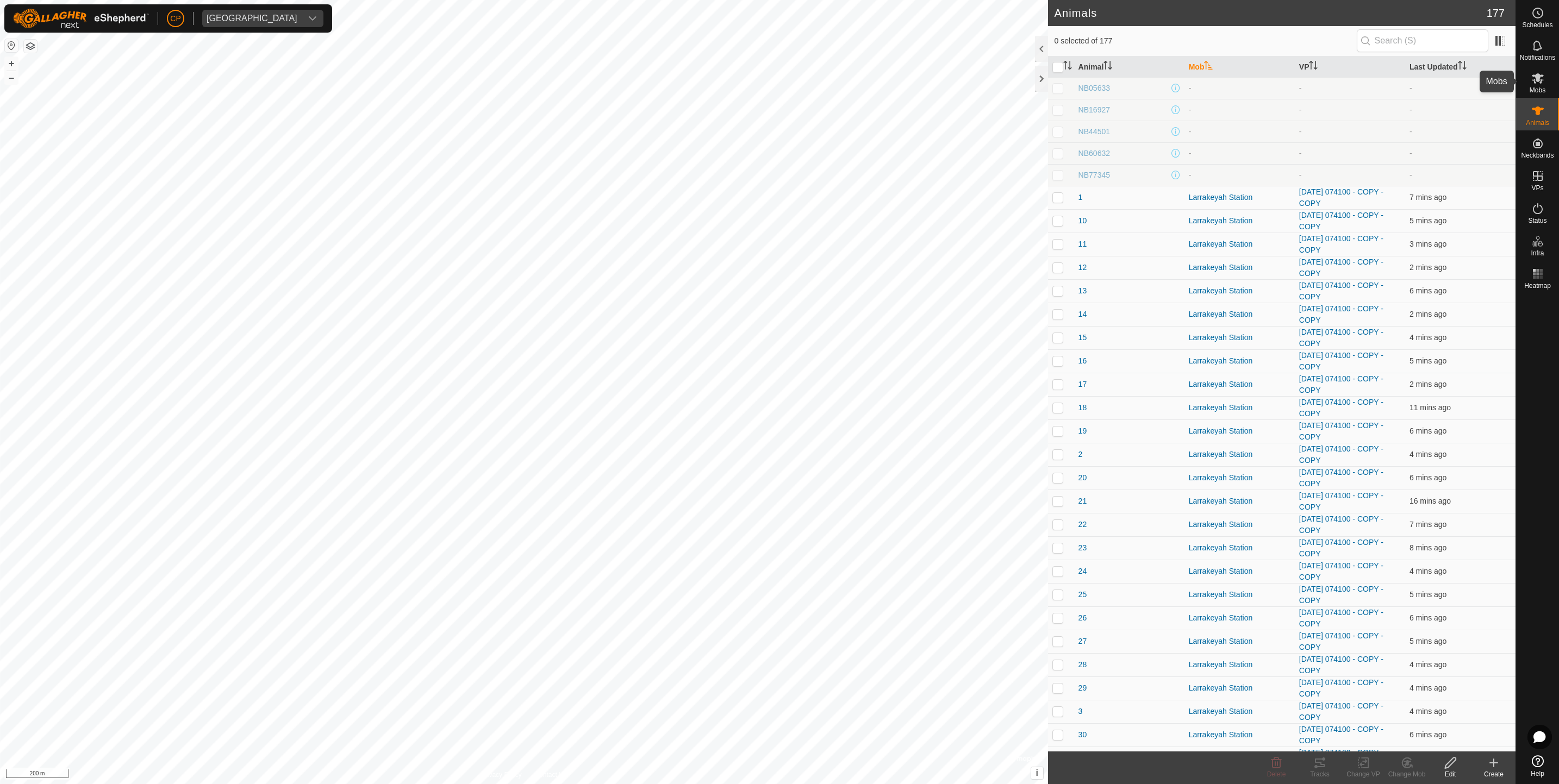
click at [1537, 81] on icon at bounding box center [1538, 78] width 13 height 13
